Goal: Task Accomplishment & Management: Use online tool/utility

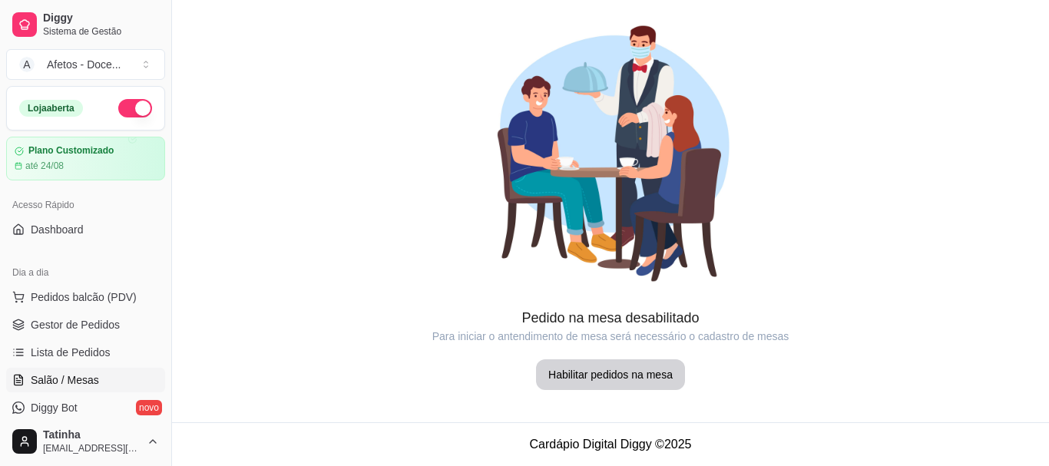
scroll to position [115, 0]
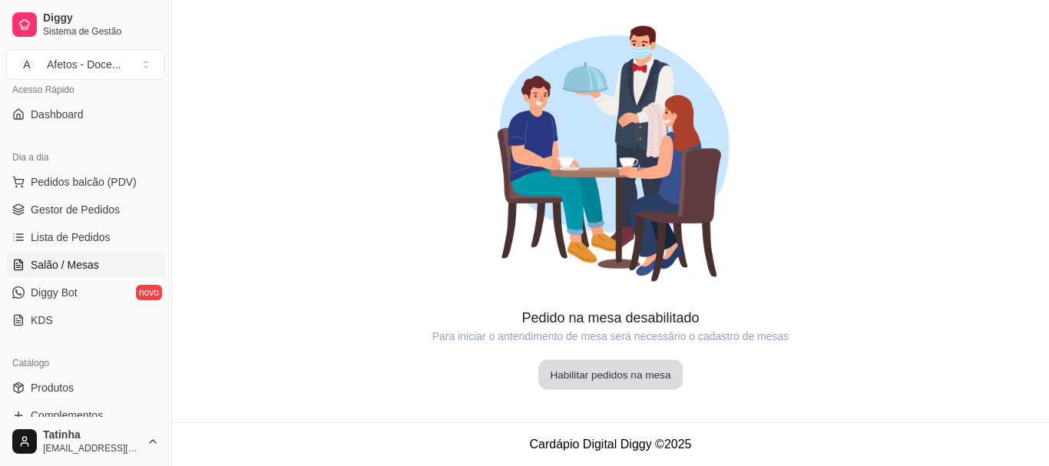
click at [614, 372] on button "Habilitar pedidos na mesa" at bounding box center [610, 375] width 144 height 30
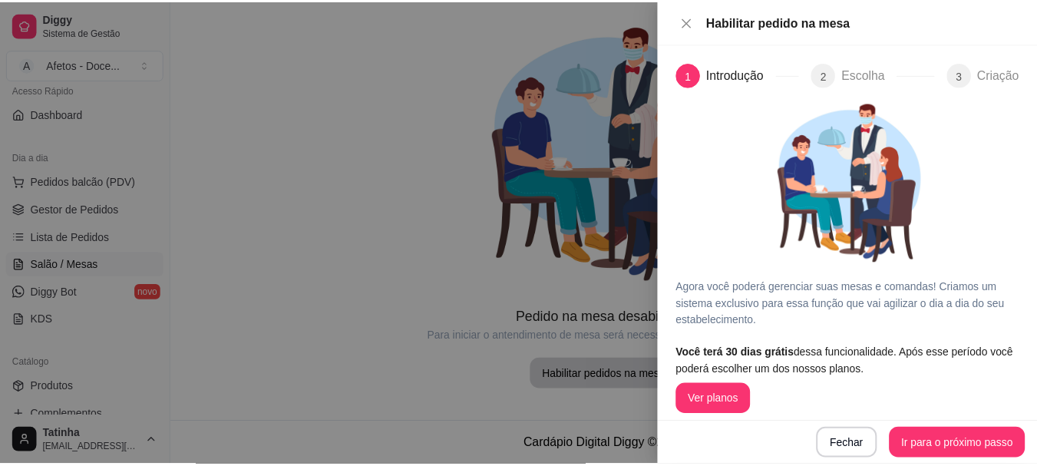
scroll to position [12, 0]
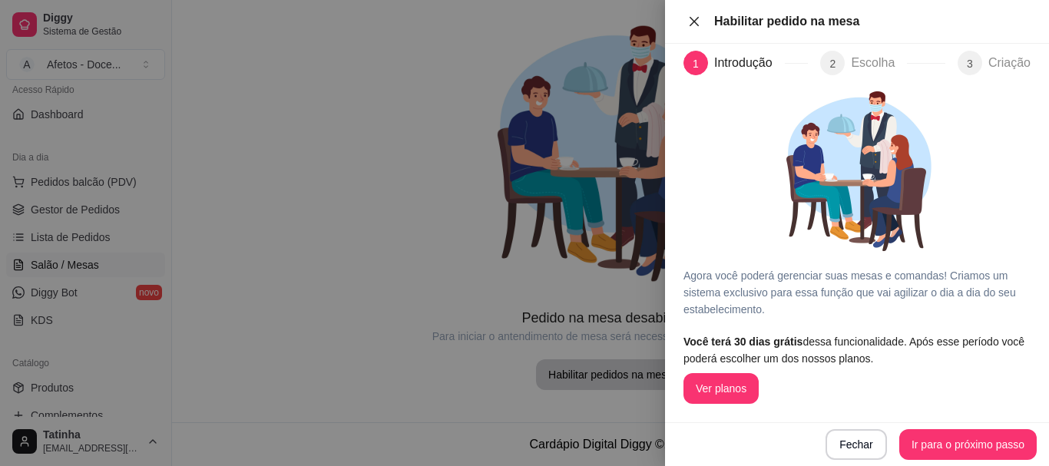
click at [702, 23] on button "Close" at bounding box center [694, 22] width 22 height 15
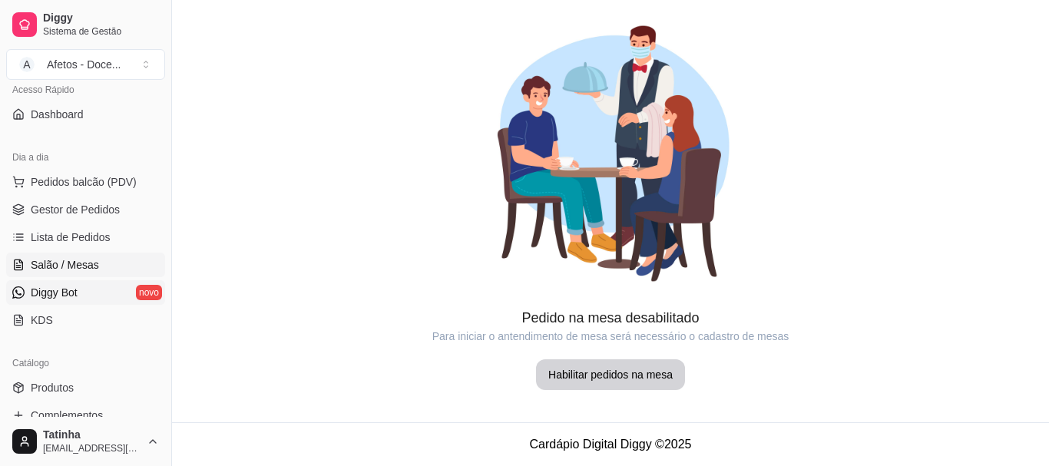
click at [84, 284] on link "Diggy Bot novo" at bounding box center [85, 292] width 159 height 25
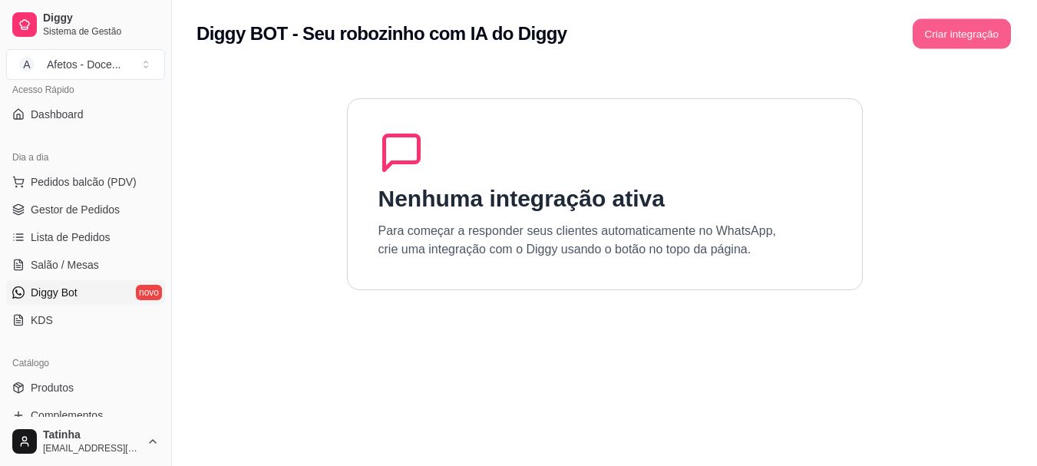
click at [941, 24] on button "Criar integração" at bounding box center [962, 34] width 98 height 30
click at [978, 19] on button "Criar integração" at bounding box center [962, 34] width 98 height 30
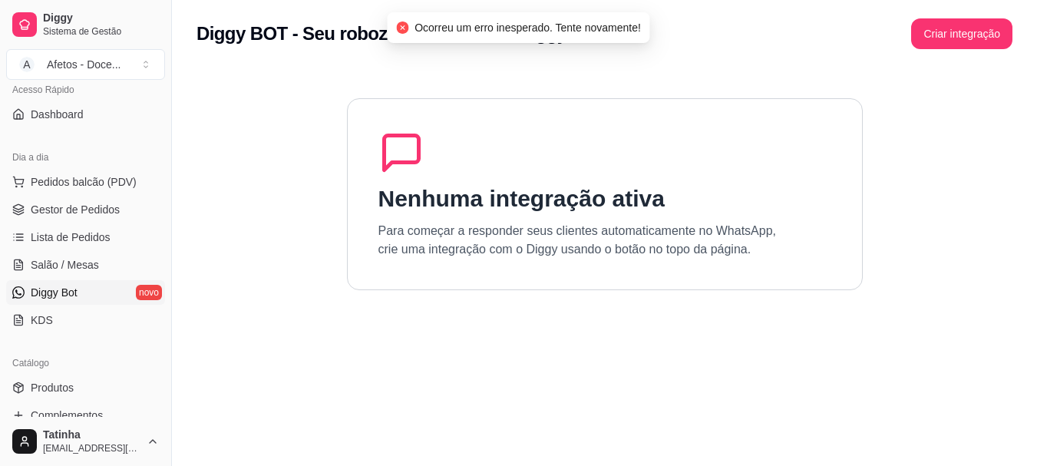
click at [816, 200] on div "Nenhuma integração ativa Para começar a responder seus clientes automaticamente…" at bounding box center [605, 194] width 516 height 192
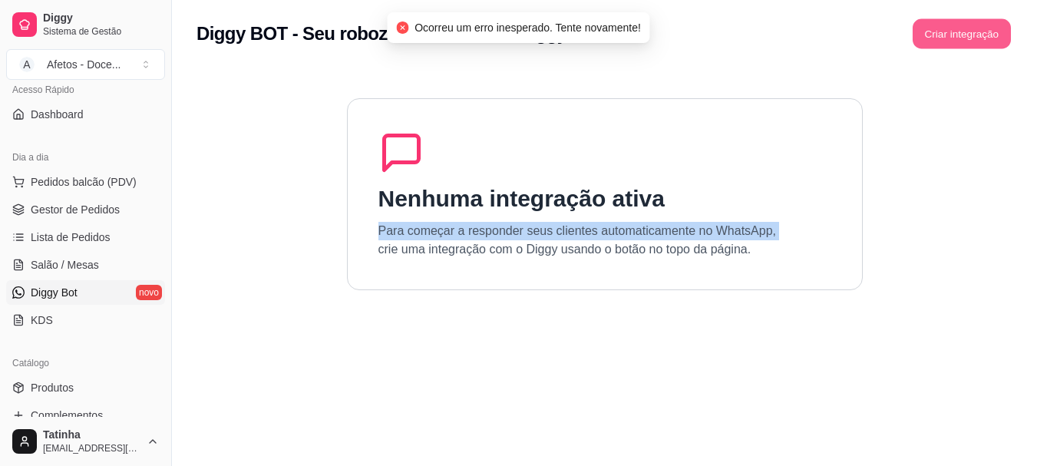
click at [988, 26] on button "Criar integração" at bounding box center [962, 34] width 98 height 30
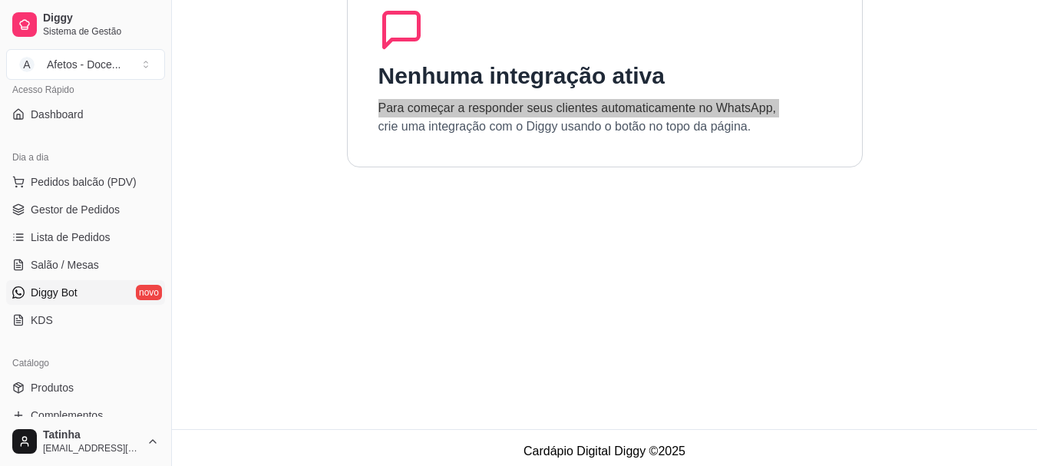
scroll to position [130, 0]
